Goal: Task Accomplishment & Management: Use online tool/utility

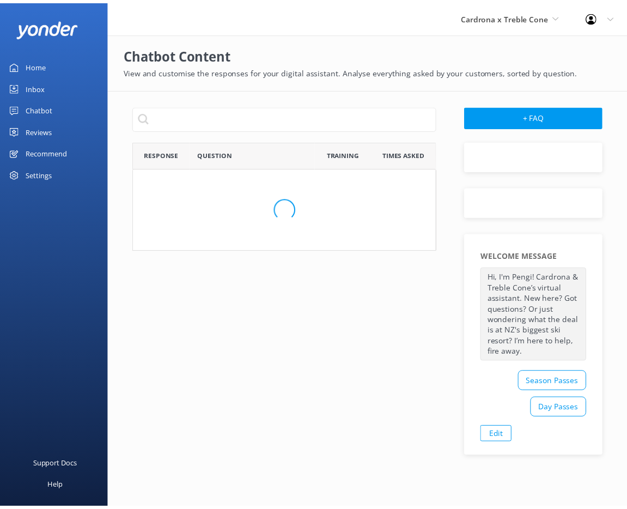
scroll to position [374, 295]
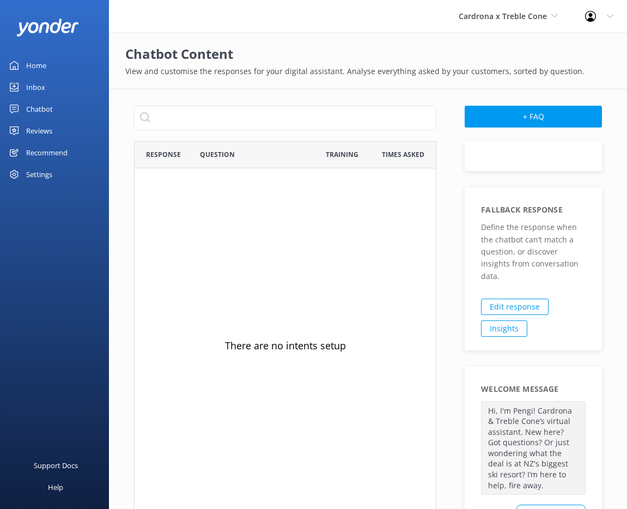
click at [43, 108] on div "Chatbot" at bounding box center [39, 109] width 27 height 22
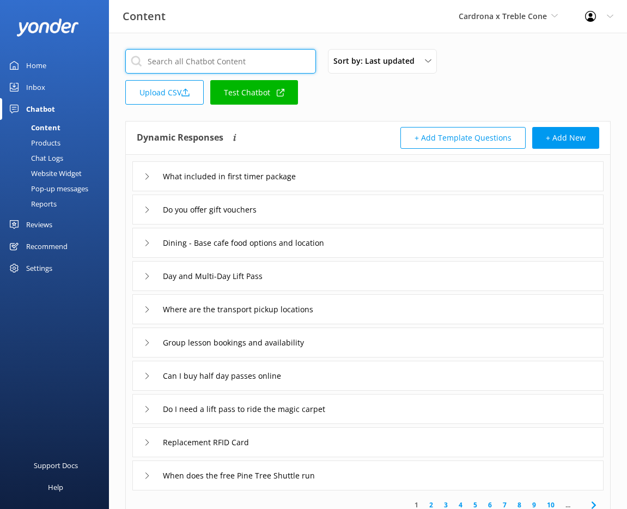
click at [210, 61] on input "text" at bounding box center [220, 61] width 191 height 25
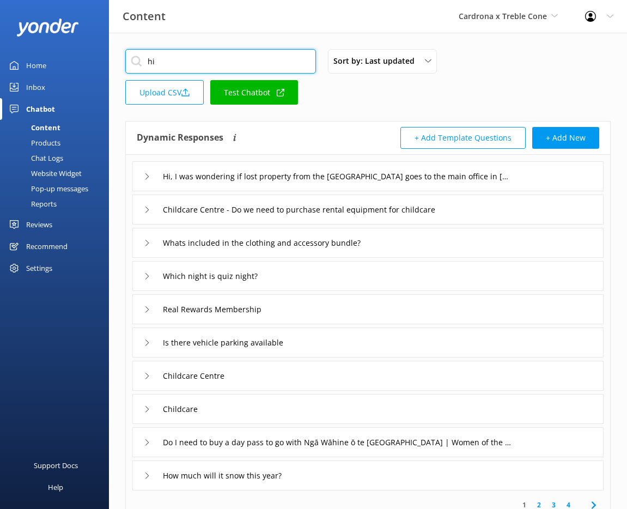
type input "hi"
